Goal: Information Seeking & Learning: Learn about a topic

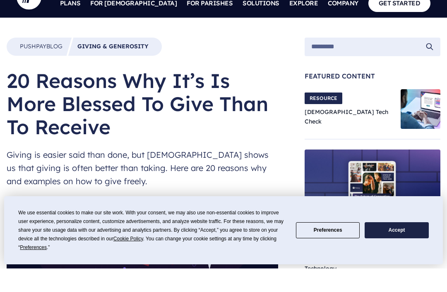
scroll to position [24, 0]
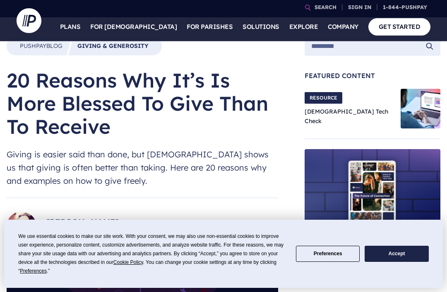
click at [390, 256] on button "Accept" at bounding box center [396, 254] width 64 height 16
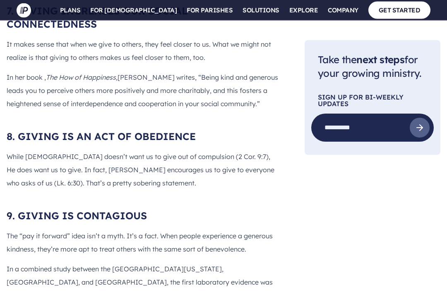
scroll to position [1588, 0]
click at [32, 175] on p "While [DEMOGRAPHIC_DATA] doesn’t want us to give out of compulsion (2 Cor. 9:7)…" at bounding box center [142, 170] width 271 height 40
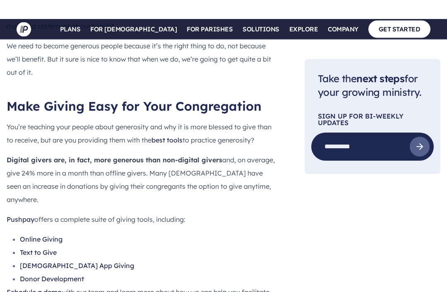
scroll to position [3534, 0]
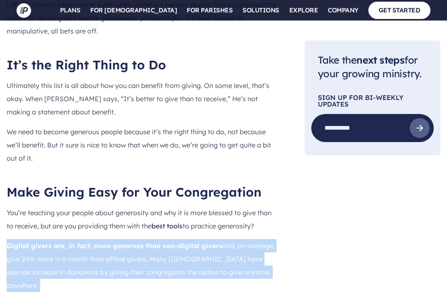
scroll to position [3453, 0]
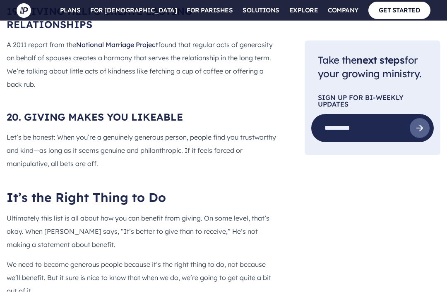
scroll to position [3283, 0]
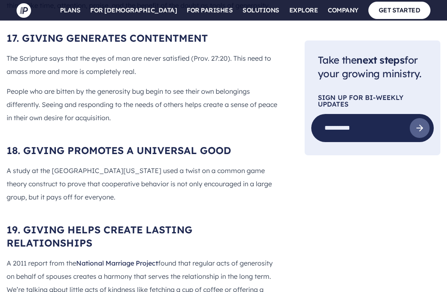
scroll to position [3093, 0]
